Goal: Communication & Community: Share content

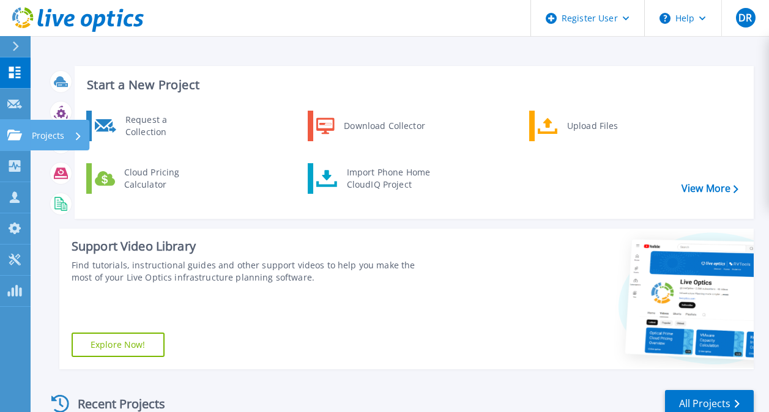
click at [24, 131] on link "Projects Projects" at bounding box center [15, 135] width 31 height 31
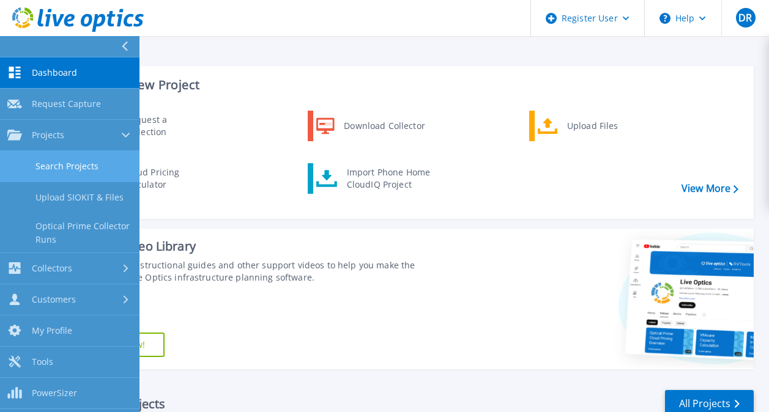
click at [76, 172] on link "Search Projects" at bounding box center [69, 166] width 139 height 31
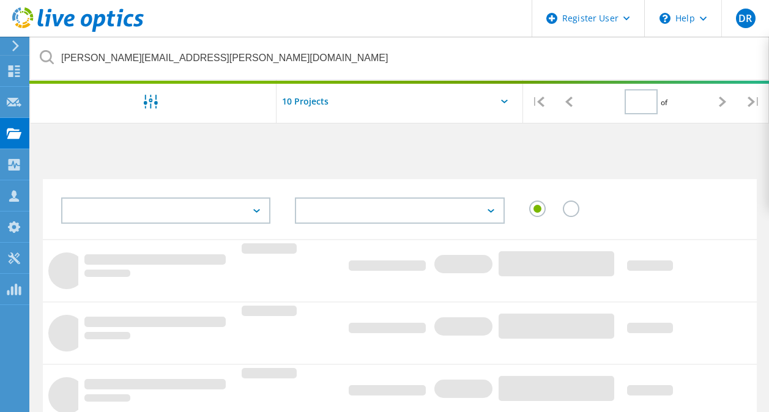
type input "1"
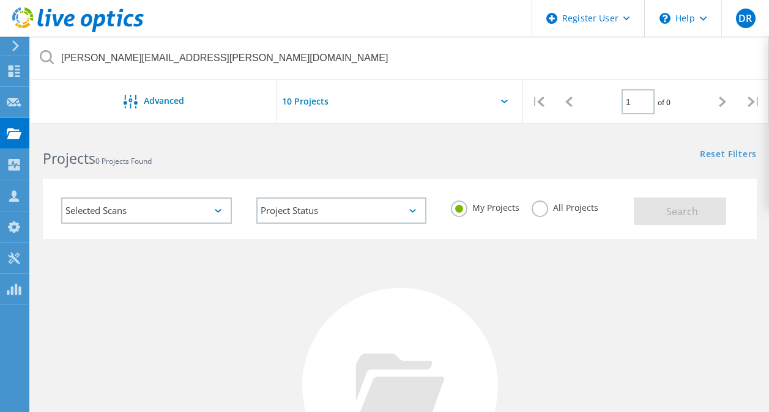
click at [538, 207] on label "All Projects" at bounding box center [565, 207] width 67 height 12
click at [0, 0] on input "All Projects" at bounding box center [0, 0] width 0 height 0
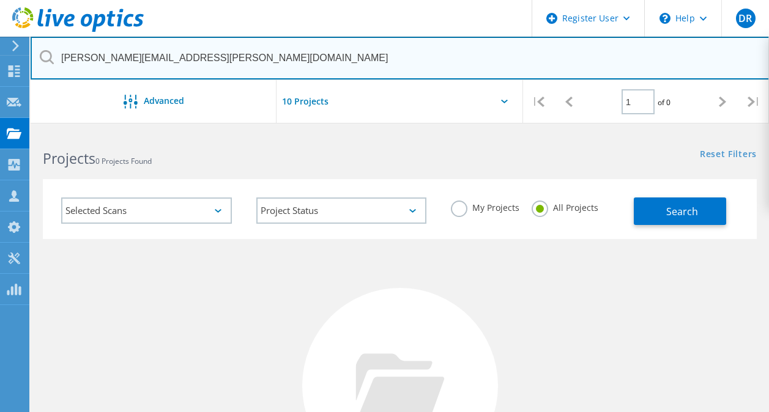
click at [242, 58] on input "[PERSON_NAME][EMAIL_ADDRESS][PERSON_NAME][DOMAIN_NAME]" at bounding box center [400, 58] width 739 height 43
drag, startPoint x: 242, startPoint y: 58, endPoint x: 0, endPoint y: 48, distance: 242.4
click at [0, 48] on html "Register User \n Help Explore Helpful Articles Contact Support DR [PERSON_NAME]…" at bounding box center [384, 349] width 769 height 698
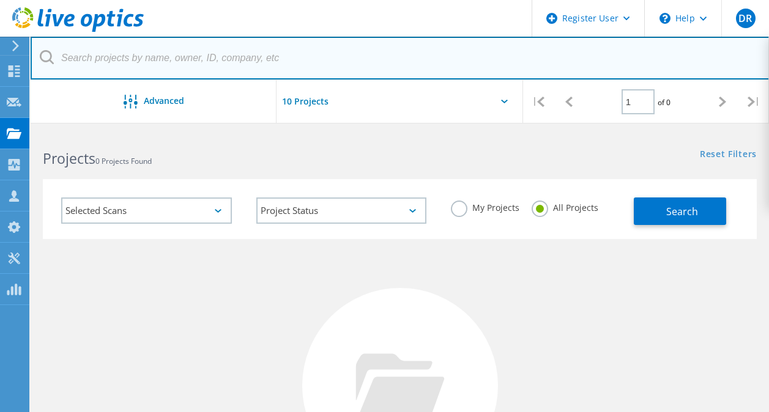
paste input "[PERSON_NAME][EMAIL_ADDRESS][PERSON_NAME][DOMAIN_NAME]"
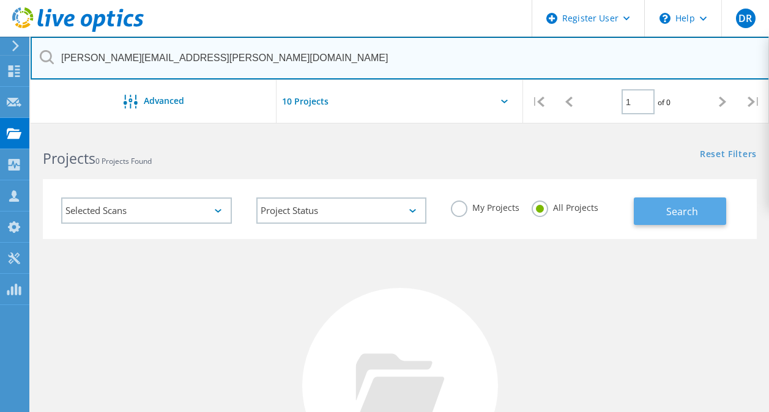
type input "[PERSON_NAME][EMAIL_ADDRESS][PERSON_NAME][DOMAIN_NAME]"
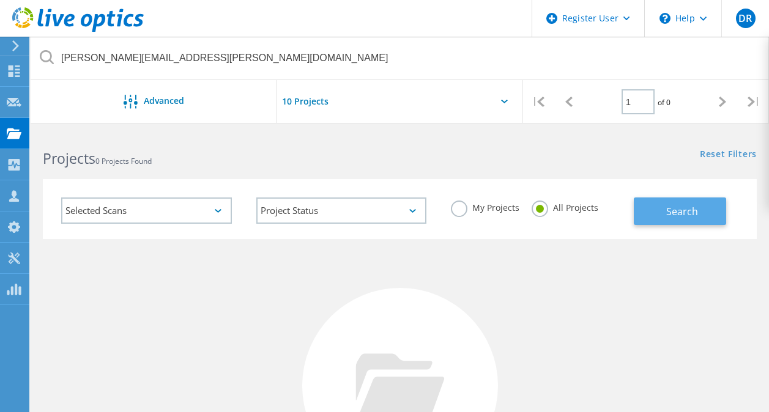
click at [661, 212] on button "Search" at bounding box center [680, 212] width 92 height 28
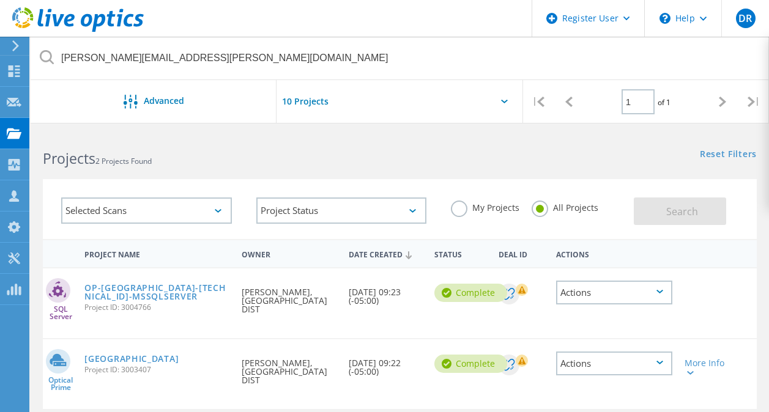
scroll to position [133, 0]
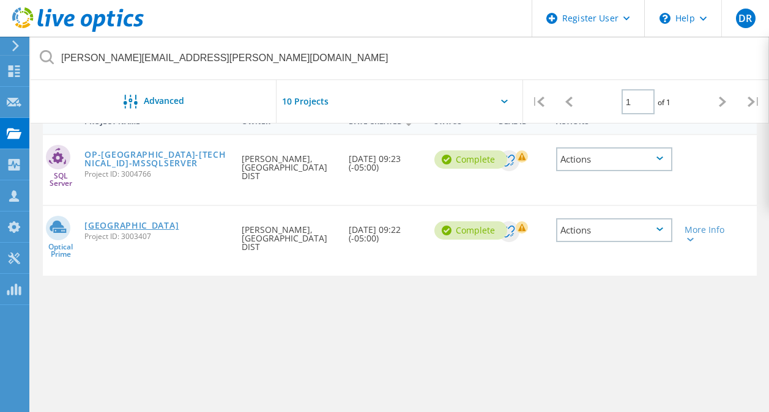
click at [131, 227] on link "[GEOGRAPHIC_DATA]" at bounding box center [131, 225] width 94 height 9
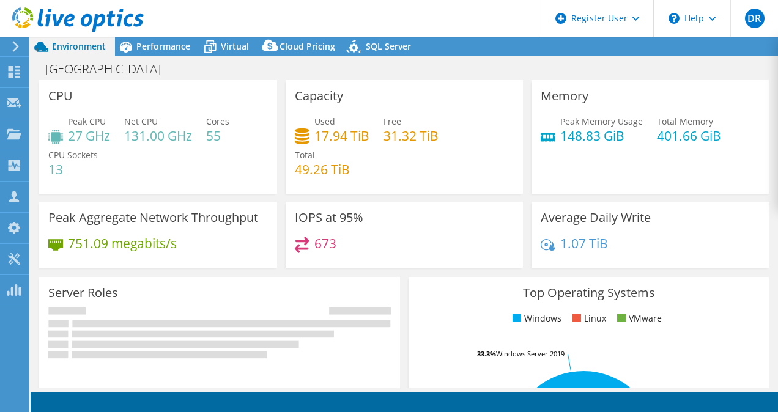
select select "USD"
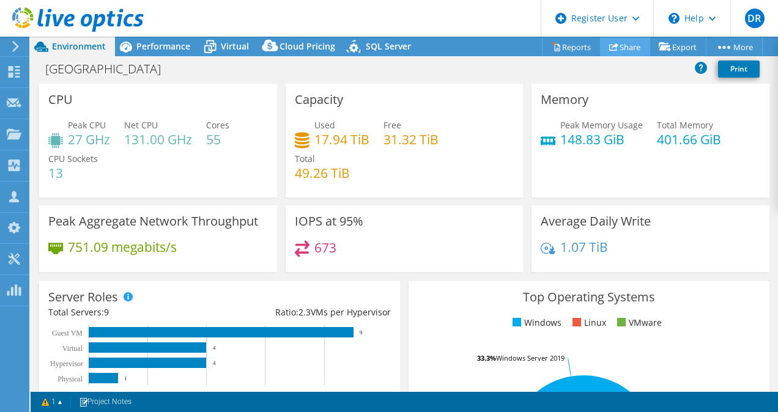
click at [617, 47] on link "Share" at bounding box center [625, 46] width 50 height 19
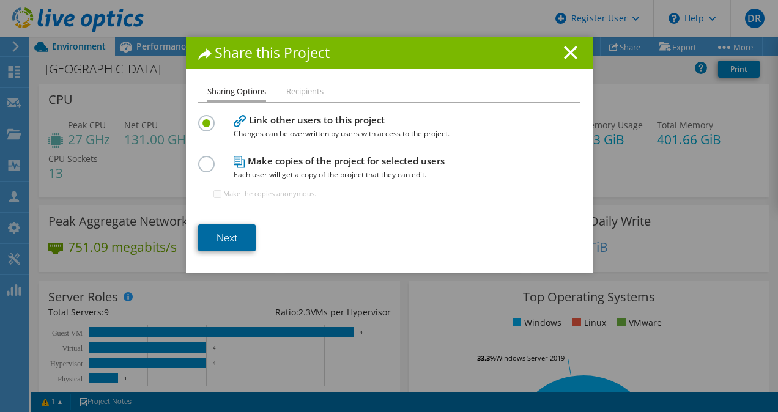
click at [212, 232] on link "Next" at bounding box center [226, 237] width 57 height 27
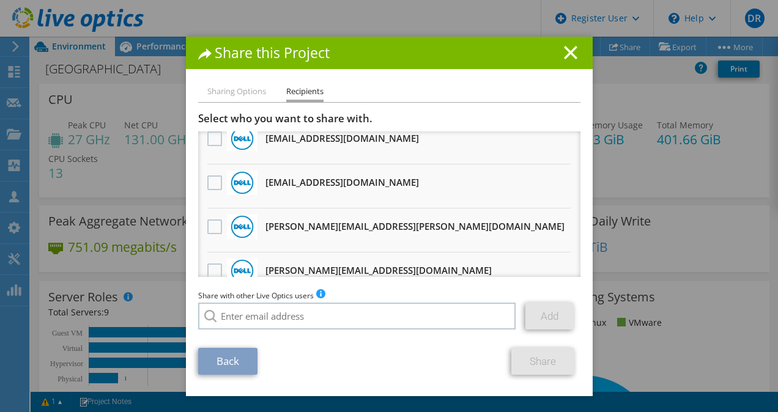
scroll to position [100, 0]
click at [210, 184] on label at bounding box center [216, 182] width 18 height 15
click at [0, 0] on input "checkbox" at bounding box center [0, 0] width 0 height 0
click at [523, 362] on link "Share" at bounding box center [542, 361] width 63 height 27
